Goal: Information Seeking & Learning: Learn about a topic

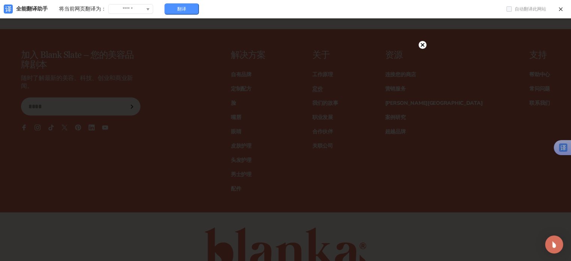
scroll to position [1581, 0]
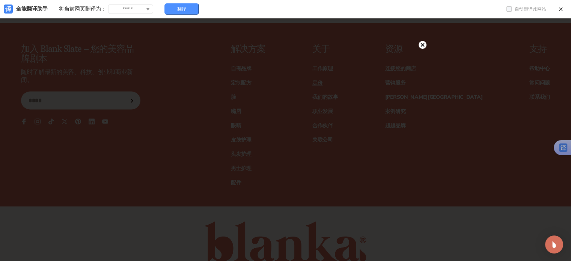
click at [420, 43] on circle at bounding box center [423, 45] width 8 height 8
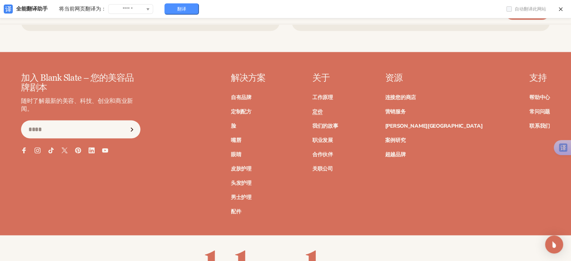
scroll to position [1541, 0]
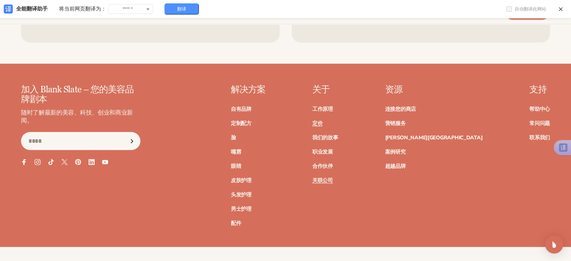
click at [333, 179] on font "关联公司" at bounding box center [322, 180] width 21 height 7
